Goal: Navigation & Orientation: Go to known website

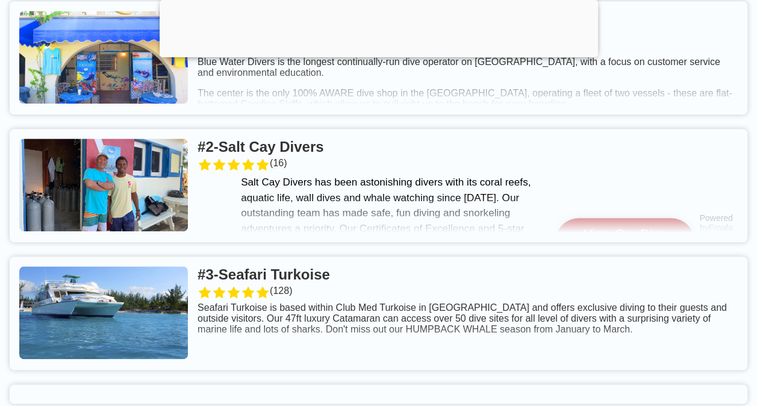
scroll to position [602, 0]
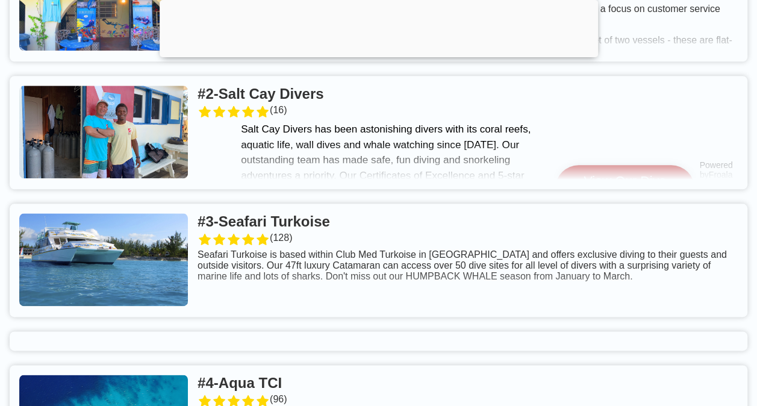
click at [345, 121] on link at bounding box center [378, 132] width 737 height 113
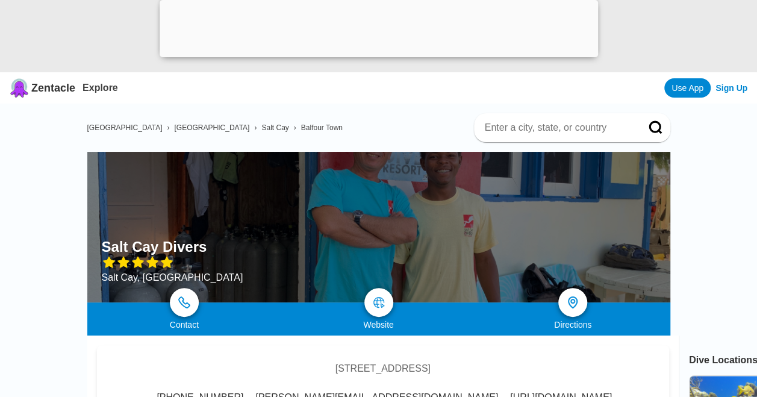
click at [376, 54] on div at bounding box center [378, 54] width 438 height 0
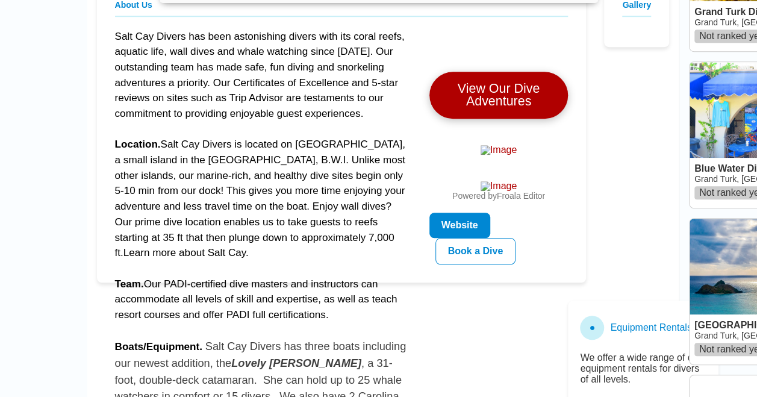
scroll to position [421, 0]
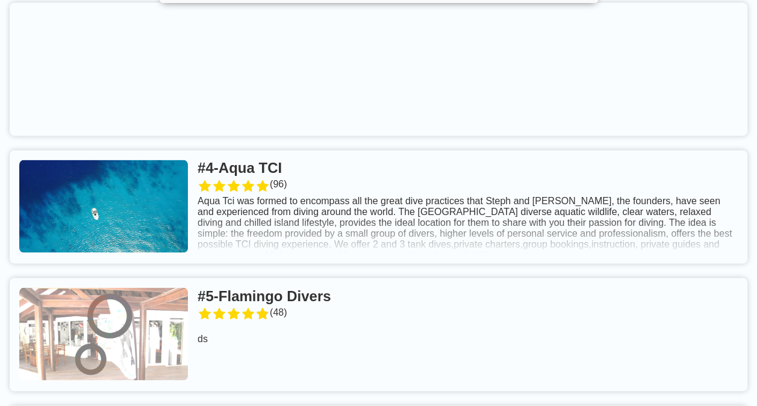
scroll to position [903, 0]
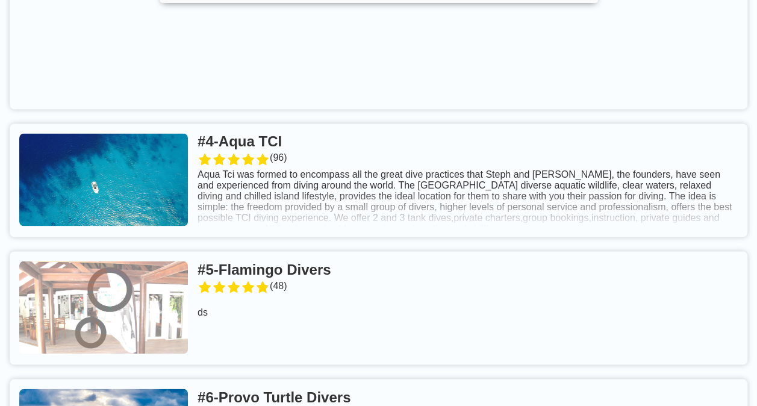
click at [292, 171] on link at bounding box center [378, 179] width 737 height 113
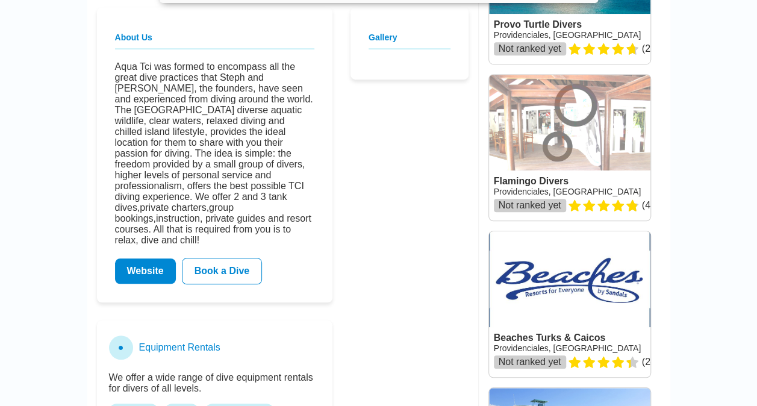
scroll to position [421, 0]
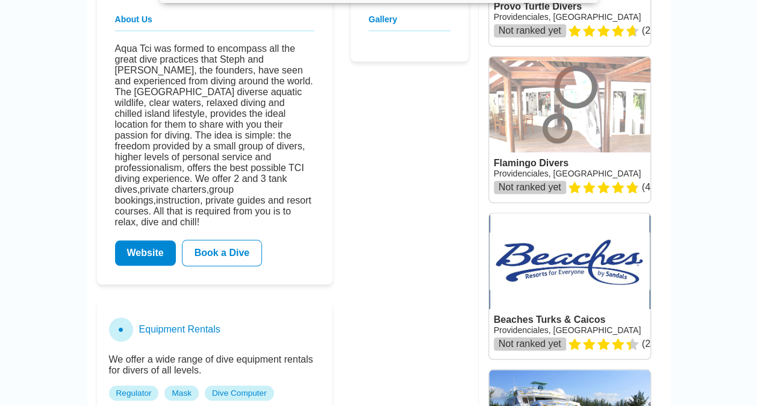
click at [161, 265] on link "Website" at bounding box center [145, 252] width 61 height 25
